Goal: Transaction & Acquisition: Purchase product/service

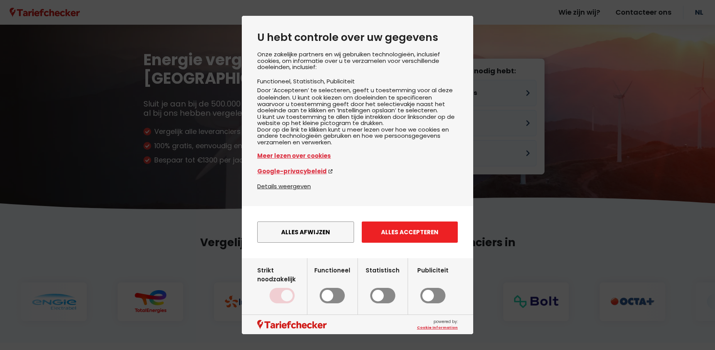
click at [416, 243] on button "Alles accepteren" at bounding box center [410, 231] width 96 height 21
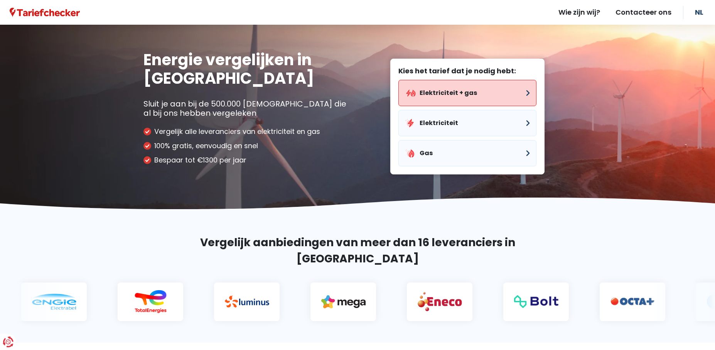
click at [471, 94] on button "Elektriciteit + gas" at bounding box center [468, 93] width 138 height 26
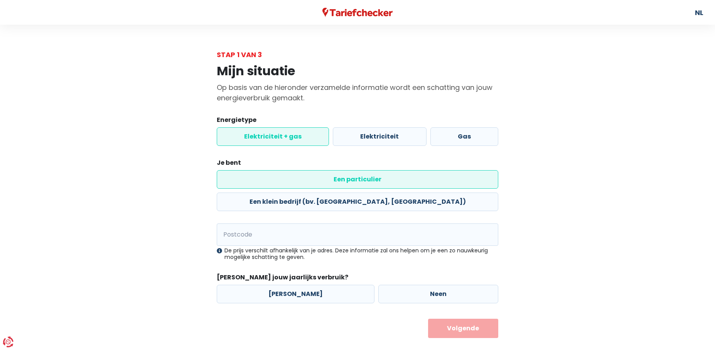
click at [693, 14] on header "NL" at bounding box center [357, 12] width 715 height 25
click at [701, 13] on link "NL" at bounding box center [699, 12] width 8 height 25
click at [270, 223] on input "Postcode" at bounding box center [358, 234] width 282 height 22
type input "3000"
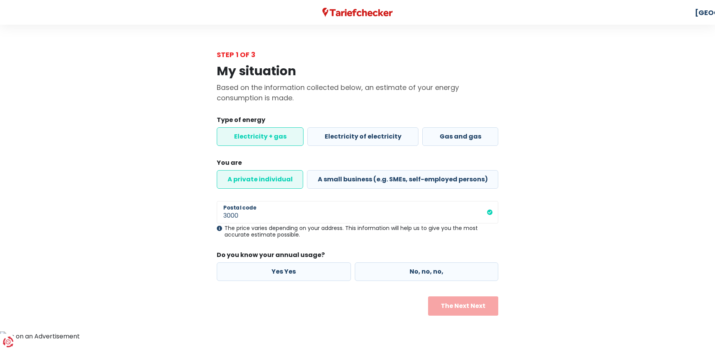
drag, startPoint x: 520, startPoint y: 1, endPoint x: 519, endPoint y: 126, distance: 125.4
click at [519, 126] on div "My situation Based on the information collected below, an estimate of your ener…" at bounding box center [358, 188] width 440 height 256
click at [539, 175] on div "My situation Based on the information collected below, an estimate of your ener…" at bounding box center [358, 188] width 440 height 256
click at [400, 274] on label "No, no, no," at bounding box center [427, 271] width 144 height 19
click at [400, 274] on input "No, no, no," at bounding box center [427, 271] width 144 height 19
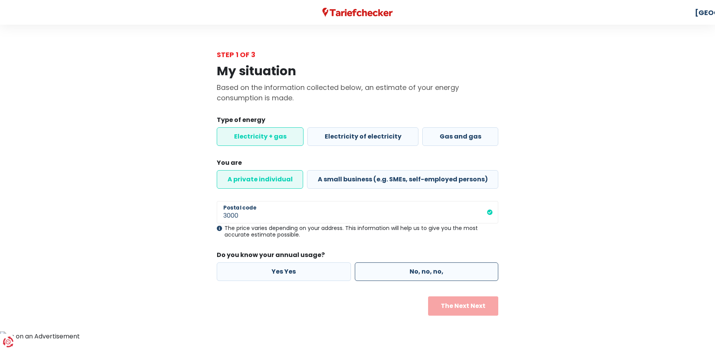
radio input "true"
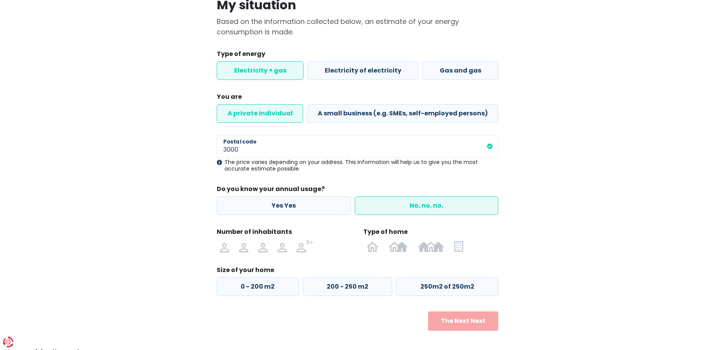
scroll to position [71, 0]
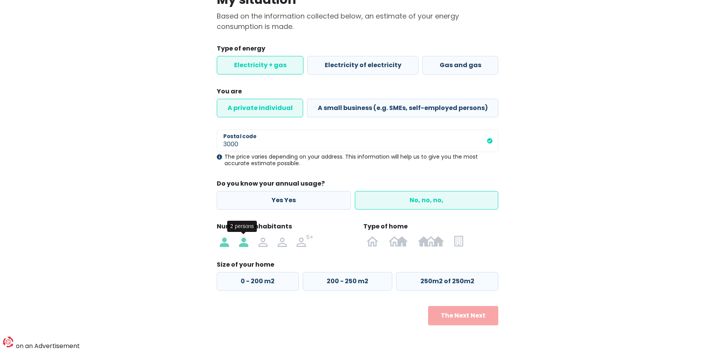
click at [238, 243] on label at bounding box center [243, 241] width 19 height 12
click at [238, 243] on input "radio" at bounding box center [243, 241] width 19 height 12
radio input "true"
click at [438, 241] on div "Closed buildings and buildings" at bounding box center [441, 230] width 77 height 24
click at [435, 242] on div "Closed buildings and buildings" at bounding box center [441, 230] width 77 height 24
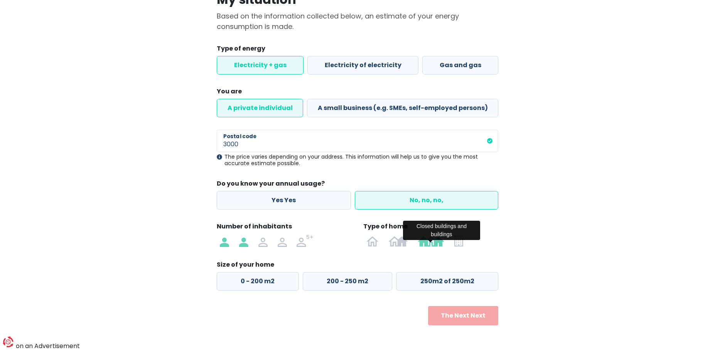
click at [439, 244] on img at bounding box center [431, 241] width 27 height 12
click at [439, 244] on input "radio" at bounding box center [431, 241] width 37 height 12
radio input "true"
click at [254, 289] on label "0 - 125 m2" at bounding box center [257, 281] width 81 height 19
click at [254, 289] on input "0 - 125 m2" at bounding box center [257, 281] width 81 height 19
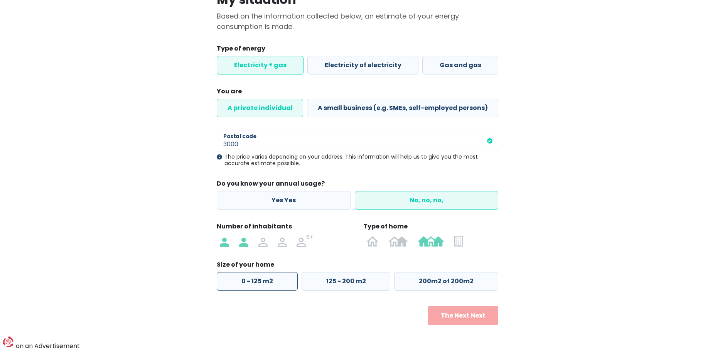
radio input "true"
click at [462, 319] on button "The Next Next" at bounding box center [463, 315] width 71 height 19
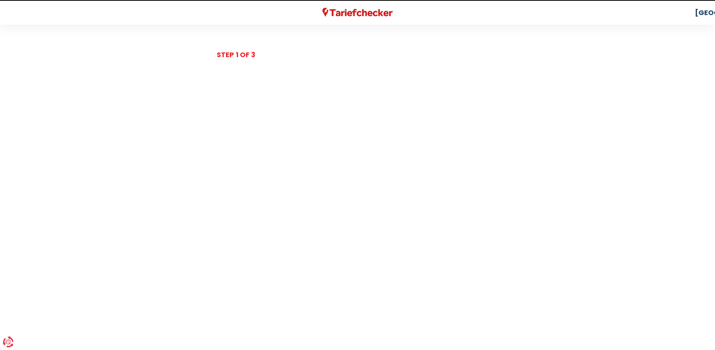
select select
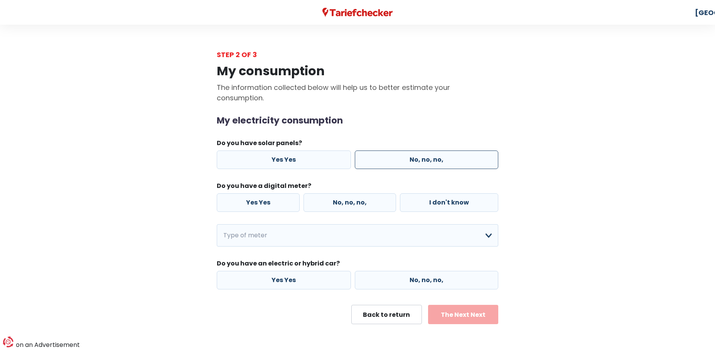
click at [418, 163] on label "No, no, no," at bounding box center [427, 159] width 144 height 19
click at [418, 163] on input "No, no, no," at bounding box center [427, 159] width 144 height 19
radio input "true"
click at [289, 202] on label "Yes Yes" at bounding box center [258, 202] width 83 height 19
click at [289, 202] on input "Yes Yes" at bounding box center [258, 202] width 83 height 19
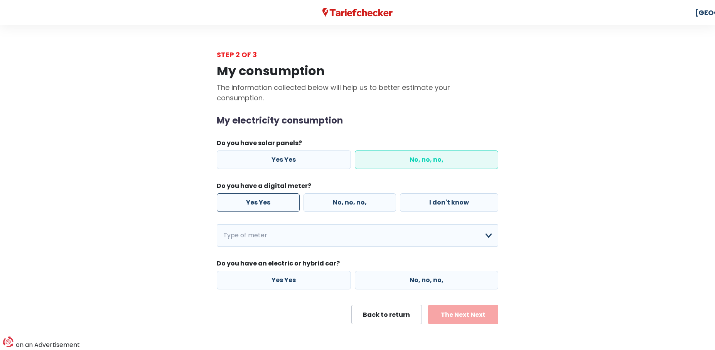
radio input "true"
click at [217, 224] on select "Enkelvoudig Tweevoudig Enkelvoudig + uitsluitend nachttarief Tweevoudig + uitsl…" at bounding box center [358, 235] width 282 height 22
click option "Tweevoudig + uitsluitend nachttarief" at bounding box center [0, 0] width 0 height 0
click at [217, 224] on select "Enkelvoudig Tweevoudig Enkelvoudig + uitsluitend nachttarief Tweevoudig + uitsl…" at bounding box center [358, 235] width 282 height 22
click at [346, 238] on select "Enkelvoudig Tweevoudig Enkelvoudig + uitsluitend nachttarief Tweevoudig + uitsl…" at bounding box center [358, 235] width 282 height 22
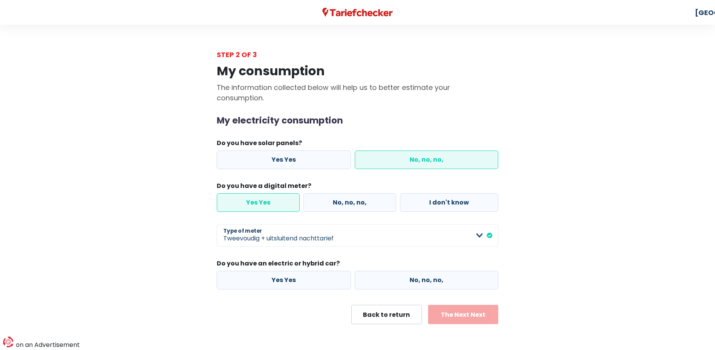
click at [316, 222] on div "My electricity consumption Do you have solar panels? Yes Yes No, no, no, Do you…" at bounding box center [358, 202] width 282 height 174
click at [217, 224] on select "Enkelvoudig Tweevoudig Enkelvoudig + uitsluitend nachttarief Tweevoudig + uitsl…" at bounding box center [358, 235] width 282 height 22
select select "day_single_rate_exclusive_night"
click option "Enkelvoudig + uitsluitend nachttarief" at bounding box center [0, 0] width 0 height 0
click at [217, 224] on select "Enkelvoudig Tweevoudig Enkelvoudig + uitsluitend nachttarief Tweevoudig + uitsl…" at bounding box center [358, 235] width 282 height 22
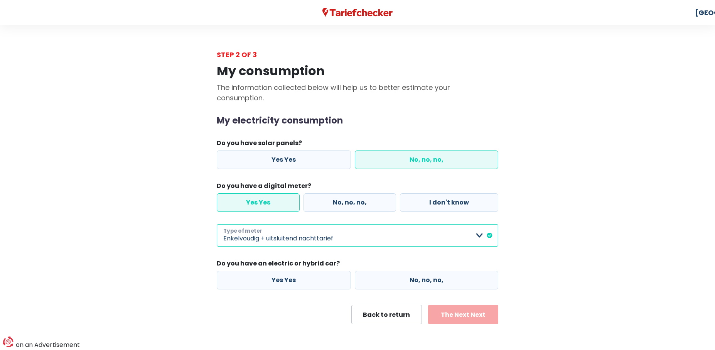
click at [379, 234] on select "Enkelvoudig Tweevoudig Enkelvoudig + uitsluitend nachttarief Tweevoudig + uitsl…" at bounding box center [358, 235] width 282 height 22
click at [388, 274] on label "No, no, no," at bounding box center [427, 280] width 144 height 19
click at [388, 274] on input "No, no, no," at bounding box center [427, 280] width 144 height 19
radio input "true"
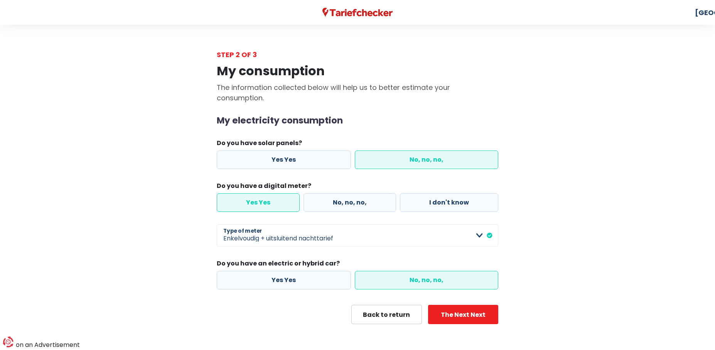
click at [461, 304] on form "My electricity consumption Do you have solar panels? Yes Yes No, no, no, Do you…" at bounding box center [358, 219] width 282 height 209
click at [459, 317] on button "The Next Next" at bounding box center [463, 314] width 71 height 19
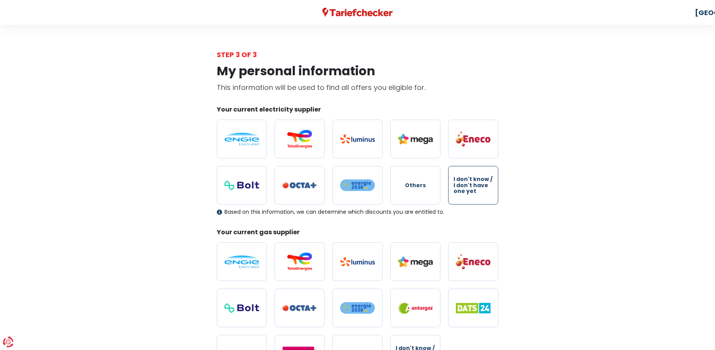
click at [473, 188] on span "I don't know / I don't have one yet" at bounding box center [473, 185] width 39 height 18
click at [473, 188] on input "I don't know / I don't have one yet" at bounding box center [473, 185] width 50 height 39
radio input "true"
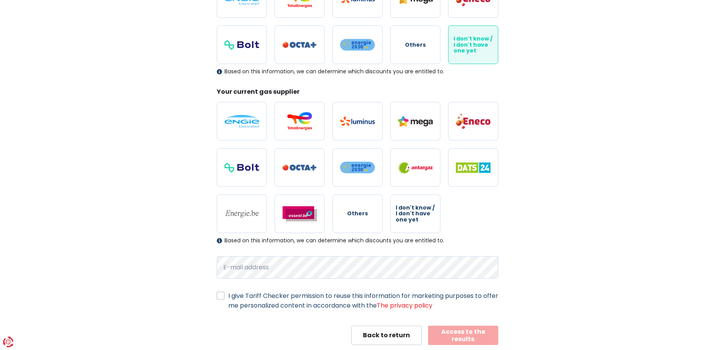
scroll to position [159, 0]
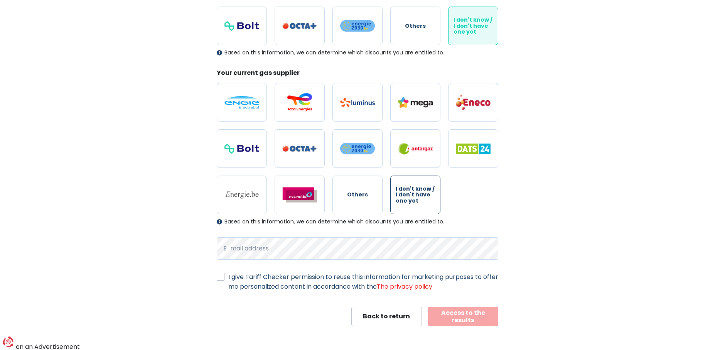
click at [430, 193] on span "I don't know / I don't have one yet" at bounding box center [415, 195] width 39 height 18
click at [430, 193] on input "I don't know / I don't have one yet" at bounding box center [415, 195] width 50 height 39
radio input "true"
click at [291, 280] on label "I give Tariff Checker permission to reuse this information for marketing purpos…" at bounding box center [363, 281] width 270 height 19
click at [225, 280] on input "I give Tariff Checker permission to reuse this information for marketing purpos…" at bounding box center [221, 276] width 8 height 8
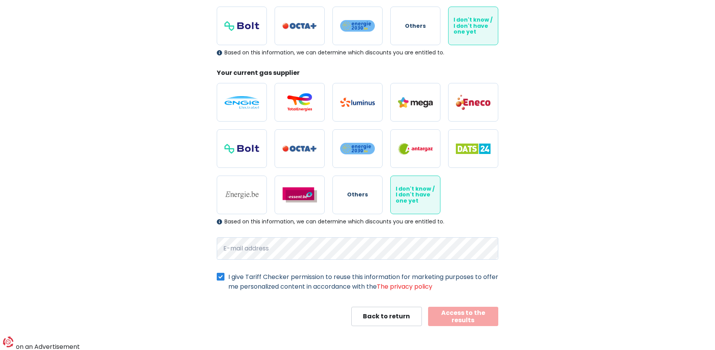
click at [291, 280] on label "I give Tariff Checker permission to reuse this information for marketing purpos…" at bounding box center [363, 281] width 270 height 19
click at [225, 280] on input "I give Tariff Checker permission to reuse this information for marketing purpos…" at bounding box center [221, 276] width 8 height 8
checkbox input "false"
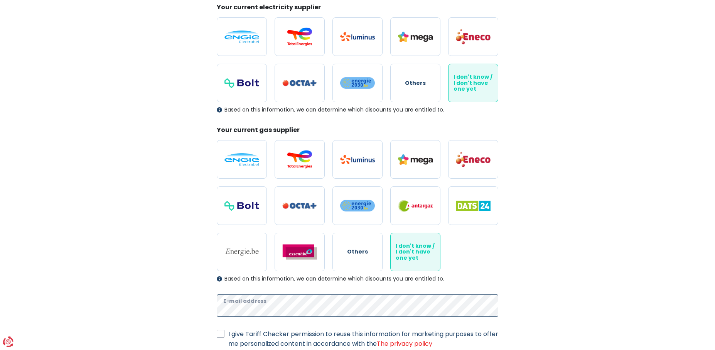
scroll to position [168, 0]
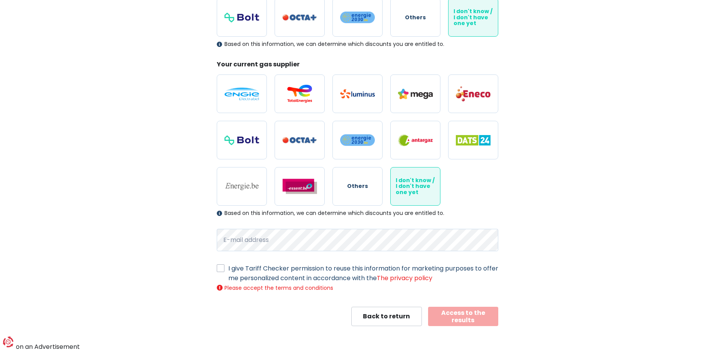
click at [471, 315] on button "Access to the results" at bounding box center [463, 316] width 71 height 19
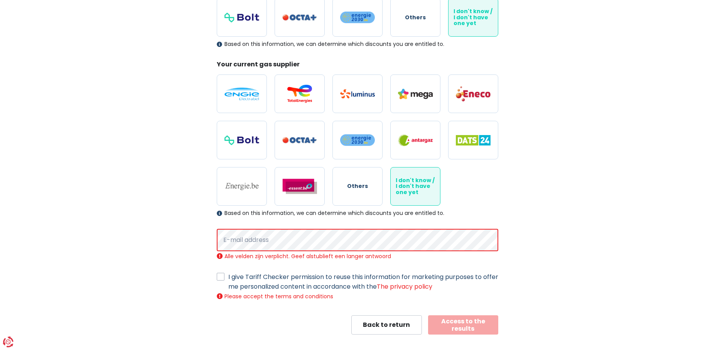
scroll to position [176, 0]
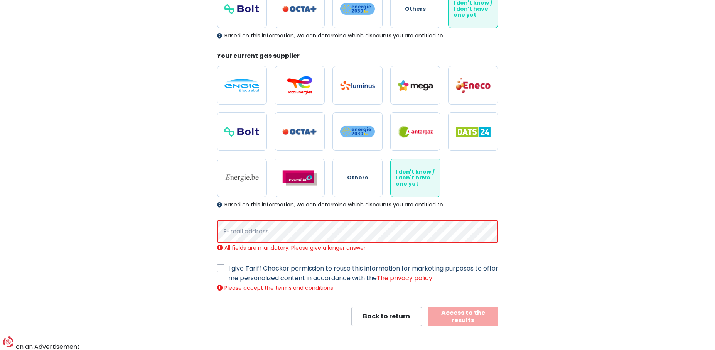
click at [309, 246] on div "All fields are mandatory. Please give a longer answer" at bounding box center [358, 247] width 282 height 7
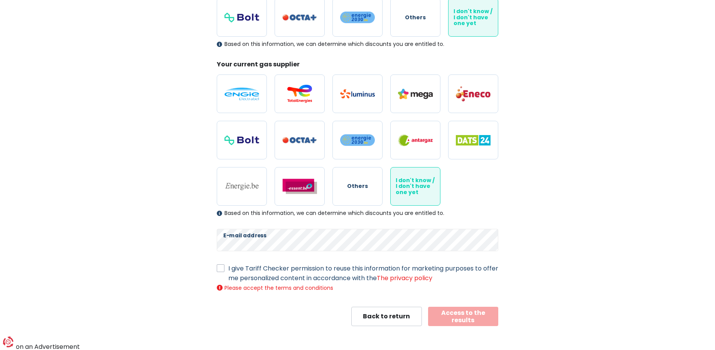
click at [236, 272] on label "I give Tariff Checker permission to reuse this information for marketing purpos…" at bounding box center [363, 273] width 270 height 19
click at [225, 271] on input "I give Tariff Checker permission to reuse this information for marketing purpos…" at bounding box center [221, 268] width 8 height 8
checkbox input "true"
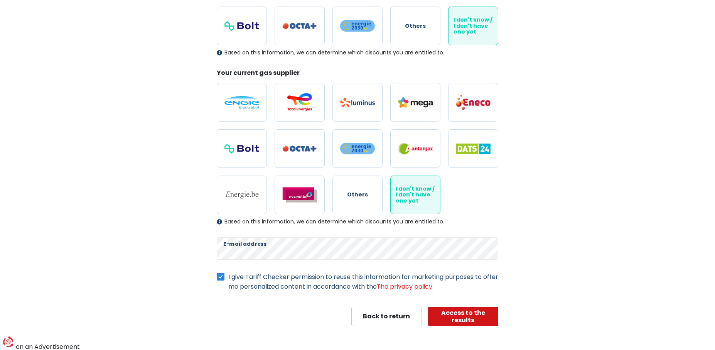
click at [450, 314] on button "Access to the results" at bounding box center [463, 316] width 71 height 19
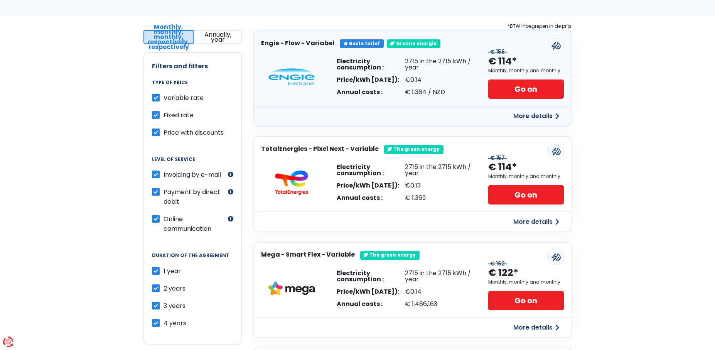
scroll to position [106, 0]
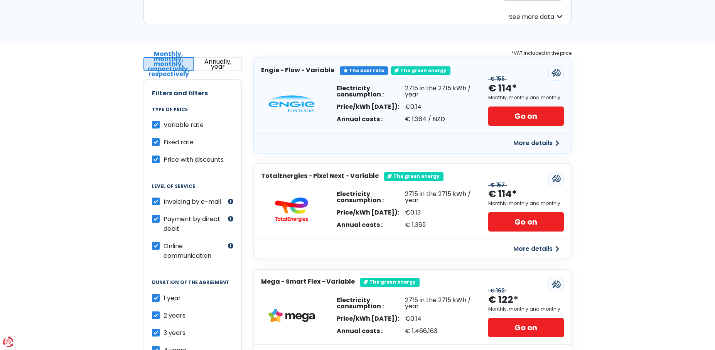
drag, startPoint x: 409, startPoint y: 86, endPoint x: 435, endPoint y: 120, distance: 43.0
click at [435, 120] on div "2715 in the 2715 kWh / year €0.14 € 1.364 / NZD" at bounding box center [439, 103] width 68 height 37
click at [435, 120] on div "€ 1.364 / NZD" at bounding box center [439, 119] width 68 height 6
click at [514, 108] on link "Go on" at bounding box center [526, 115] width 76 height 19
click at [418, 89] on div "2715 in the 2715 kWh / year" at bounding box center [439, 91] width 68 height 12
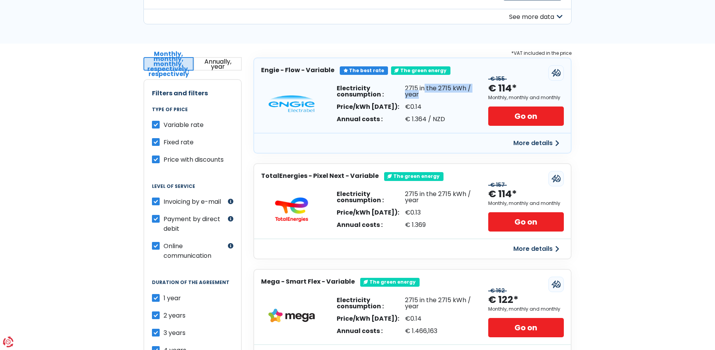
drag, startPoint x: 418, startPoint y: 89, endPoint x: 455, endPoint y: 83, distance: 37.1
click at [455, 85] on div "Electricity consumption : Price/kWh [DATE]): Annual costs : 2715 in the 2715 kW…" at bounding box center [405, 103] width 136 height 37
click at [437, 90] on div "2715 in the 2715 kWh / year" at bounding box center [439, 91] width 68 height 12
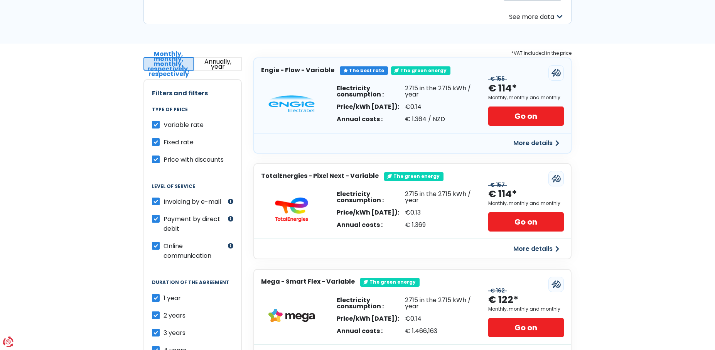
click at [437, 90] on div "2715 in the 2715 kWh / year" at bounding box center [439, 91] width 68 height 12
click at [525, 141] on button "More details" at bounding box center [536, 143] width 55 height 14
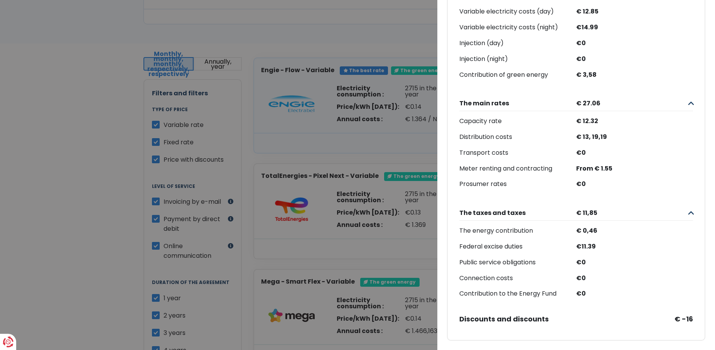
scroll to position [0, 0]
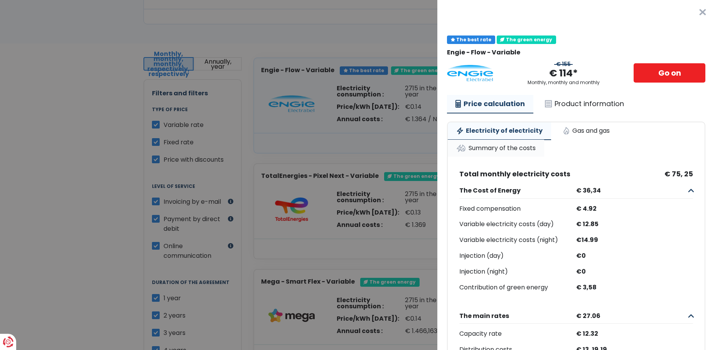
click at [519, 155] on link "Summary of the costs" at bounding box center [496, 148] width 96 height 17
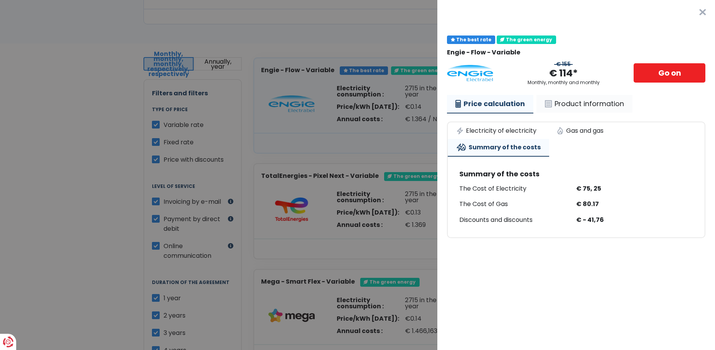
click at [575, 105] on link "Product information" at bounding box center [585, 104] width 96 height 18
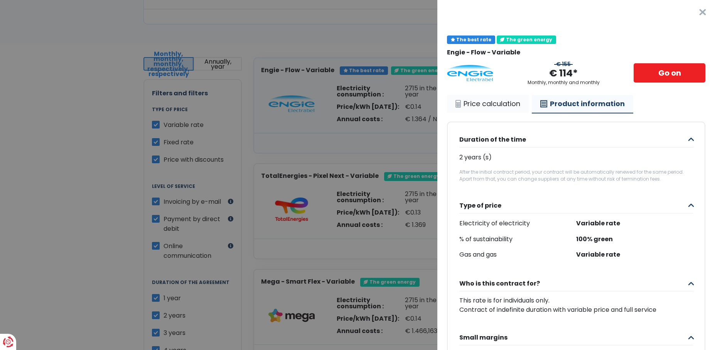
click at [487, 103] on link "Price calculation" at bounding box center [488, 104] width 82 height 18
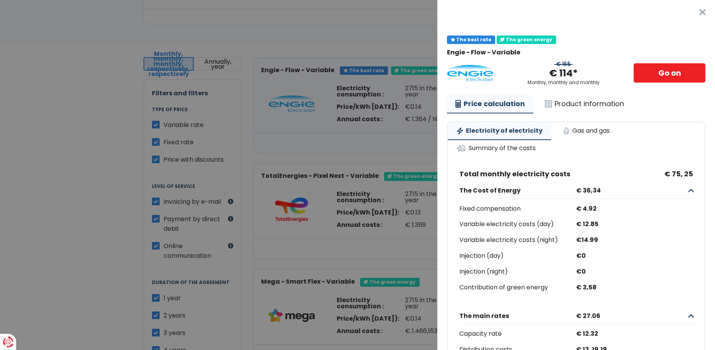
click at [403, 88] on Variabel "Plus the Details - [PERSON_NAME] ? ? ? The best rate The green energy Engie - F…" at bounding box center [357, 175] width 715 height 350
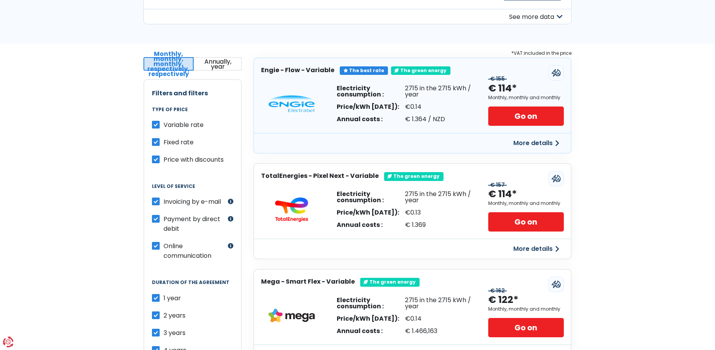
click at [419, 109] on div "€0.14" at bounding box center [439, 107] width 68 height 6
drag, startPoint x: 419, startPoint y: 109, endPoint x: 428, endPoint y: 109, distance: 9.3
click at [428, 109] on div "€0.14" at bounding box center [439, 107] width 68 height 6
click at [417, 120] on div "€ 1.364 / NZD" at bounding box center [439, 119] width 68 height 6
drag, startPoint x: 417, startPoint y: 120, endPoint x: 441, endPoint y: 122, distance: 24.8
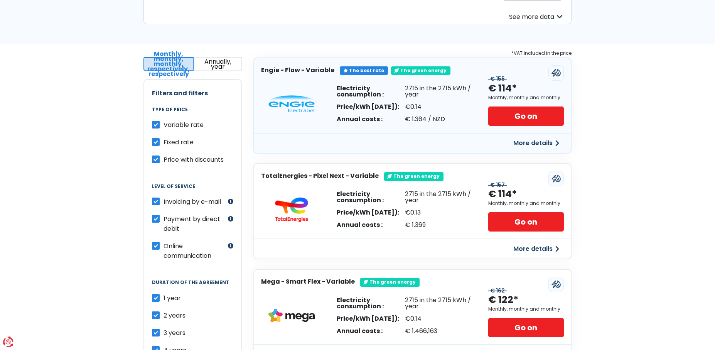
click at [441, 122] on div "€ 1.364 / NZD" at bounding box center [439, 119] width 68 height 6
click at [528, 142] on button "More details" at bounding box center [536, 143] width 55 height 14
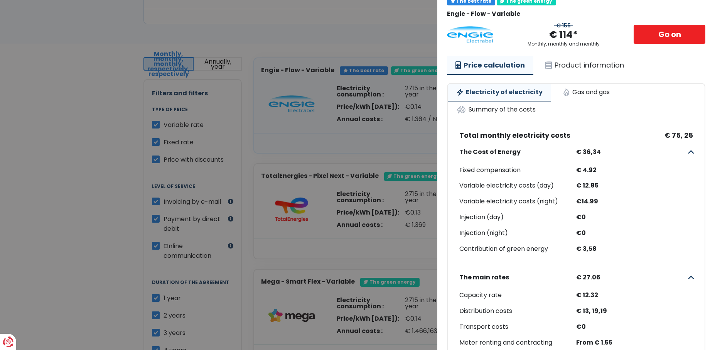
scroll to position [53, 0]
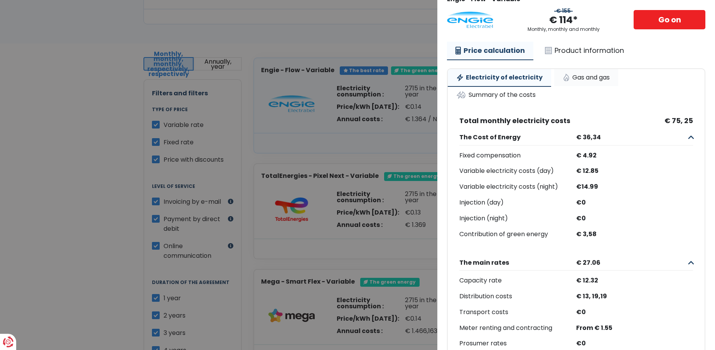
click at [595, 76] on link "Gas and gas" at bounding box center [586, 77] width 64 height 17
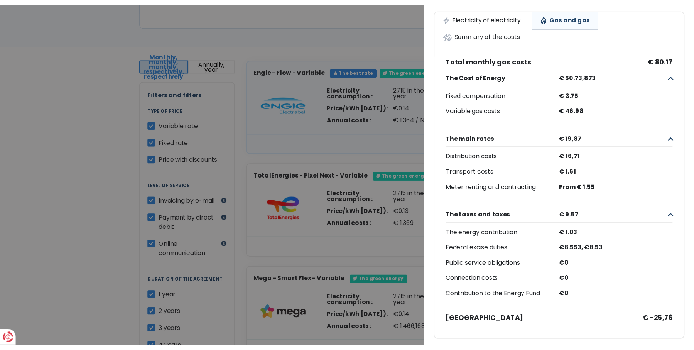
scroll to position [118, 0]
